Goal: Navigation & Orientation: Find specific page/section

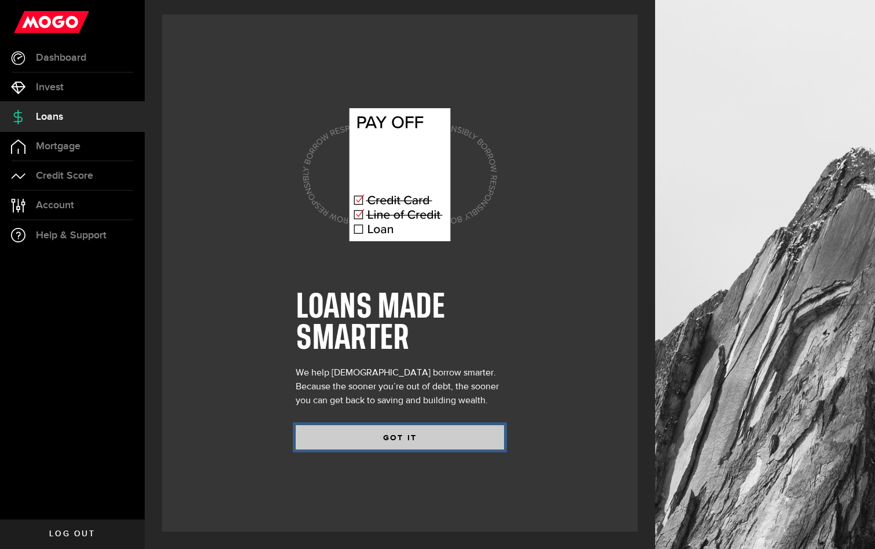
click at [426, 445] on button "GOT IT" at bounding box center [400, 437] width 208 height 24
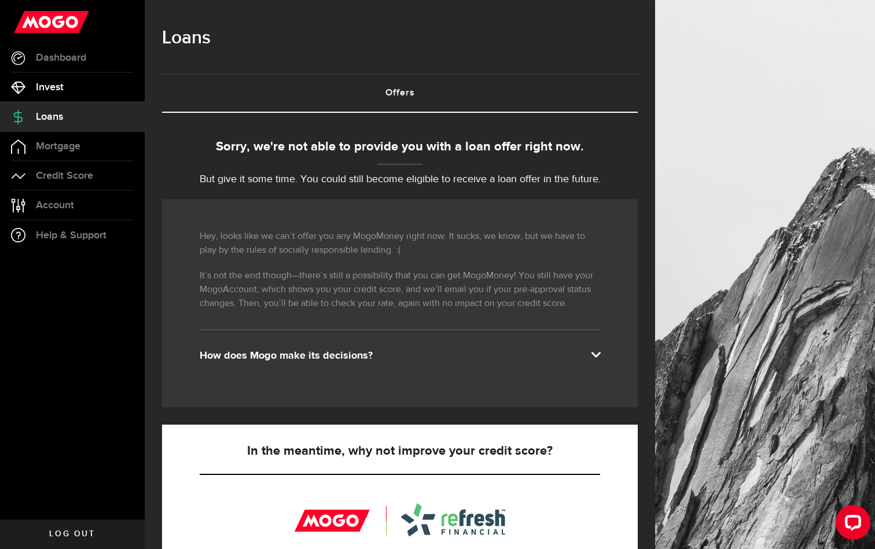
click at [84, 82] on link "Invest" at bounding box center [72, 87] width 145 height 29
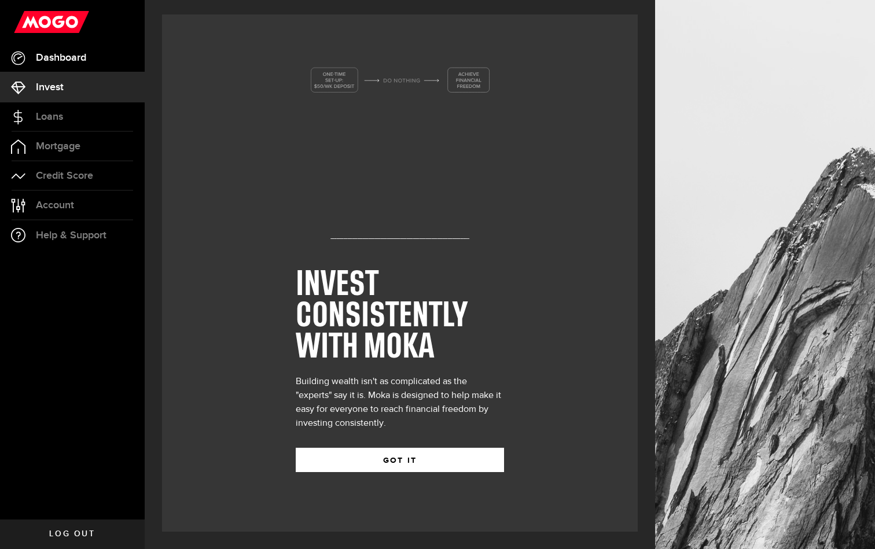
click at [96, 59] on link "Dashboard" at bounding box center [72, 57] width 145 height 29
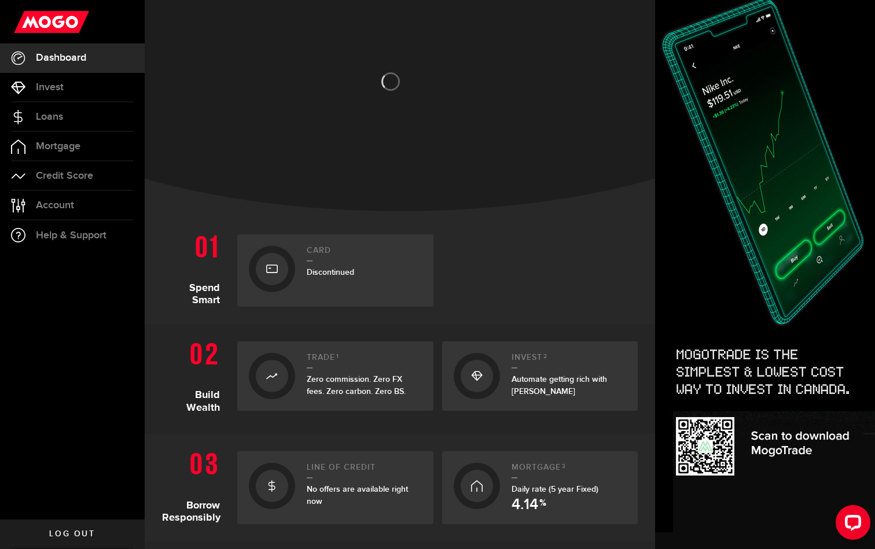
scroll to position [51, 0]
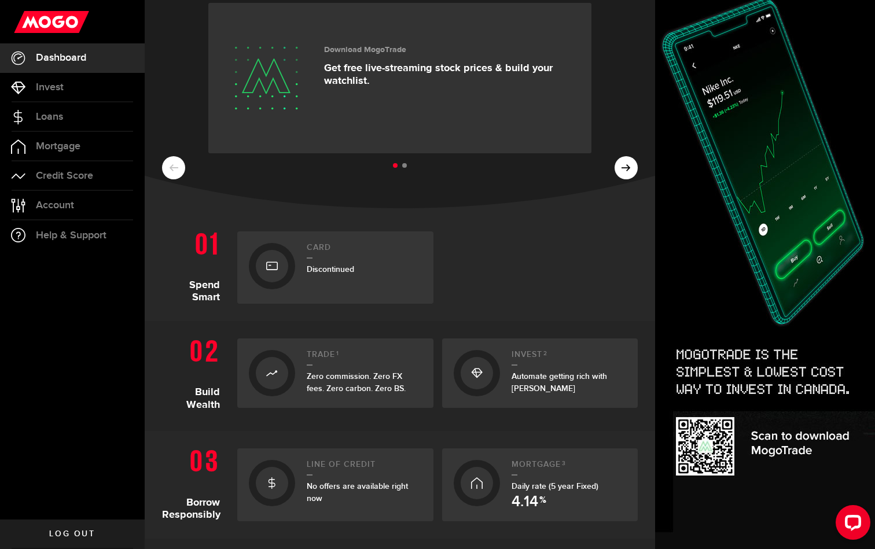
click at [345, 284] on div "Card Discontinued" at bounding box center [364, 267] width 115 height 49
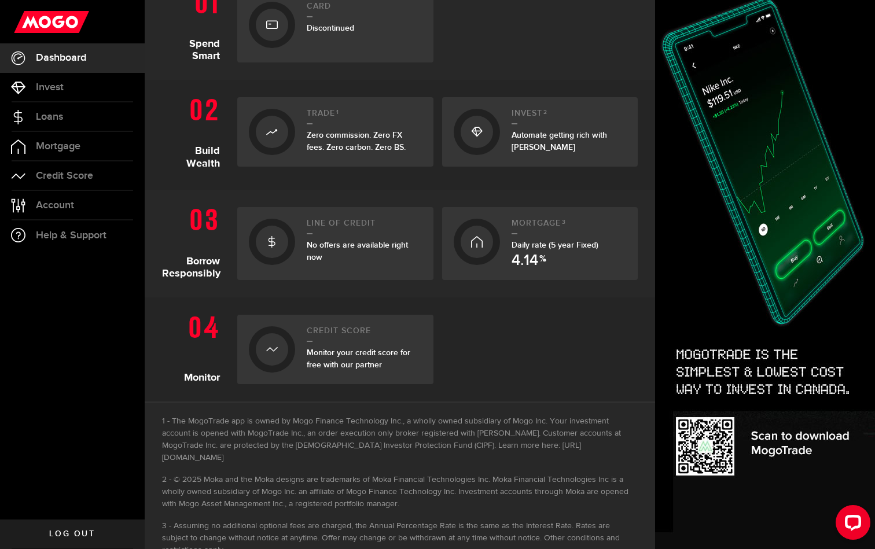
scroll to position [315, 0]
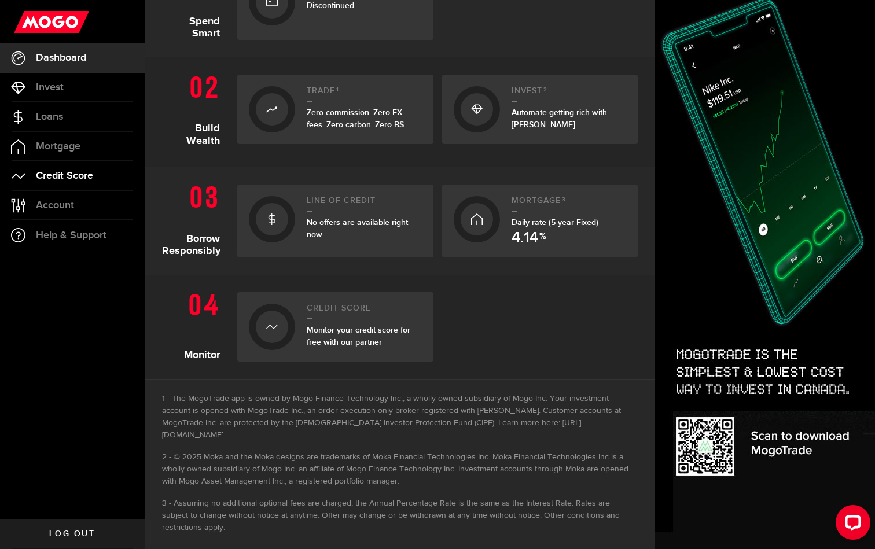
click at [62, 183] on link "Credit Score" at bounding box center [72, 175] width 145 height 29
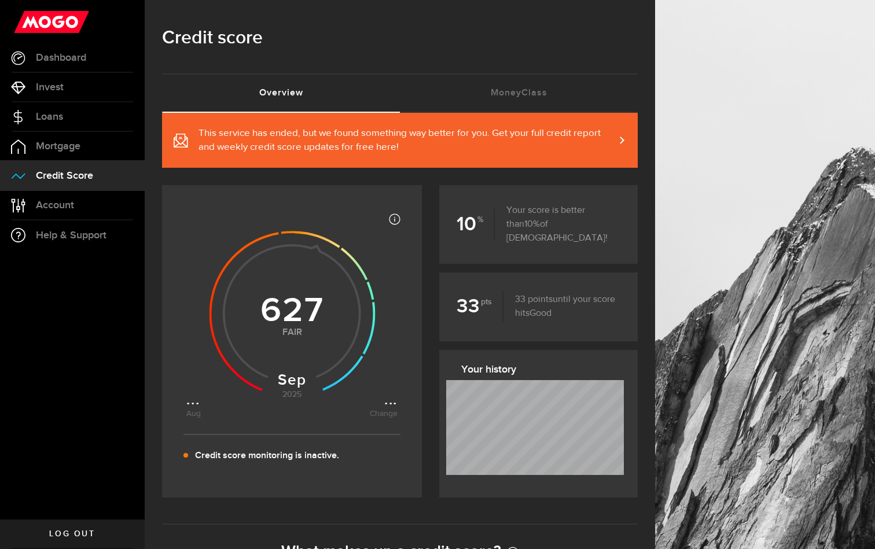
click at [610, 134] on span "This service has ended, but we found something way better for you. Get your ful…" at bounding box center [406, 141] width 416 height 28
click at [71, 152] on span "Mortgage" at bounding box center [58, 146] width 45 height 10
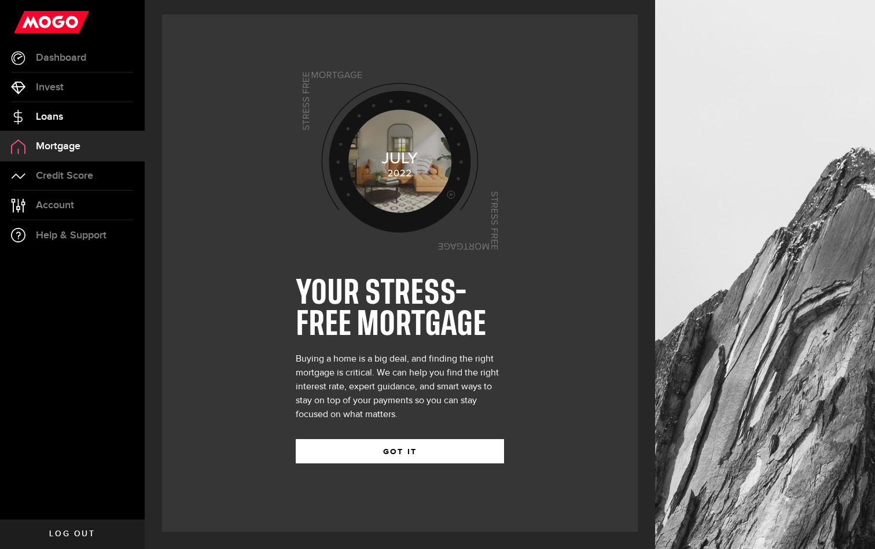
click at [88, 117] on link "Loans" at bounding box center [72, 116] width 145 height 29
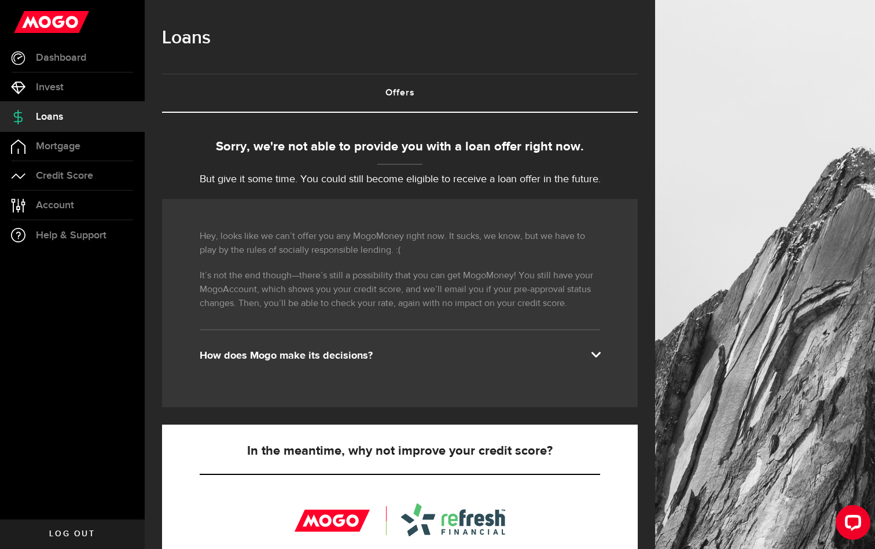
click at [297, 360] on div "How does Mogo make its decisions?" at bounding box center [400, 356] width 400 height 14
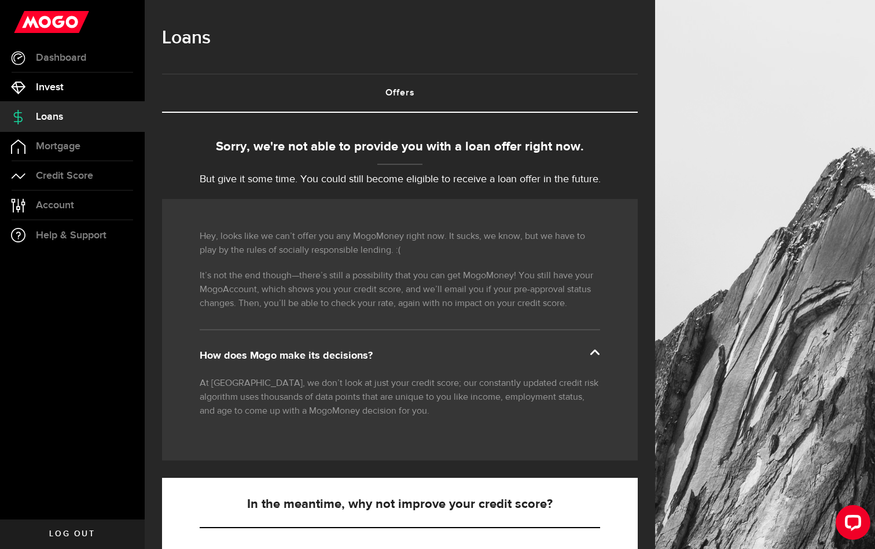
click at [75, 86] on link "Invest" at bounding box center [72, 87] width 145 height 29
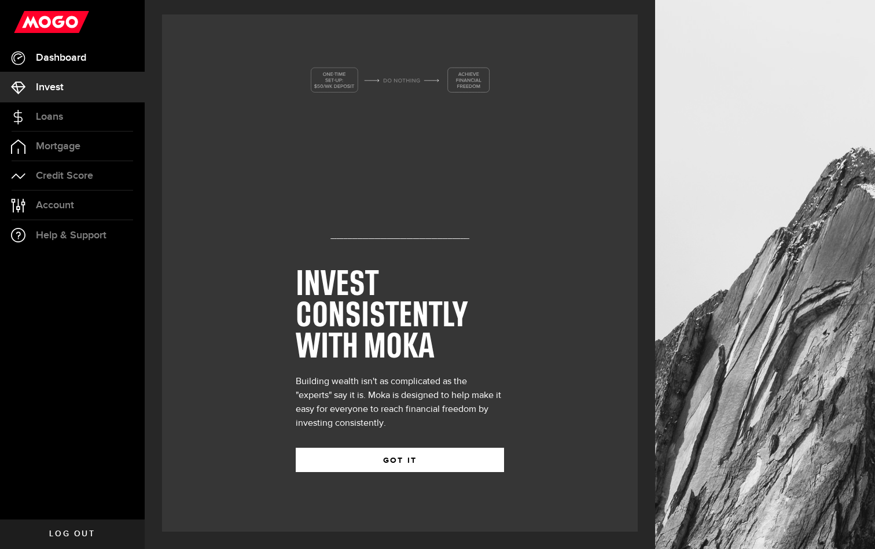
click at [91, 55] on link "Dashboard" at bounding box center [72, 57] width 145 height 29
